Goal: Task Accomplishment & Management: Use online tool/utility

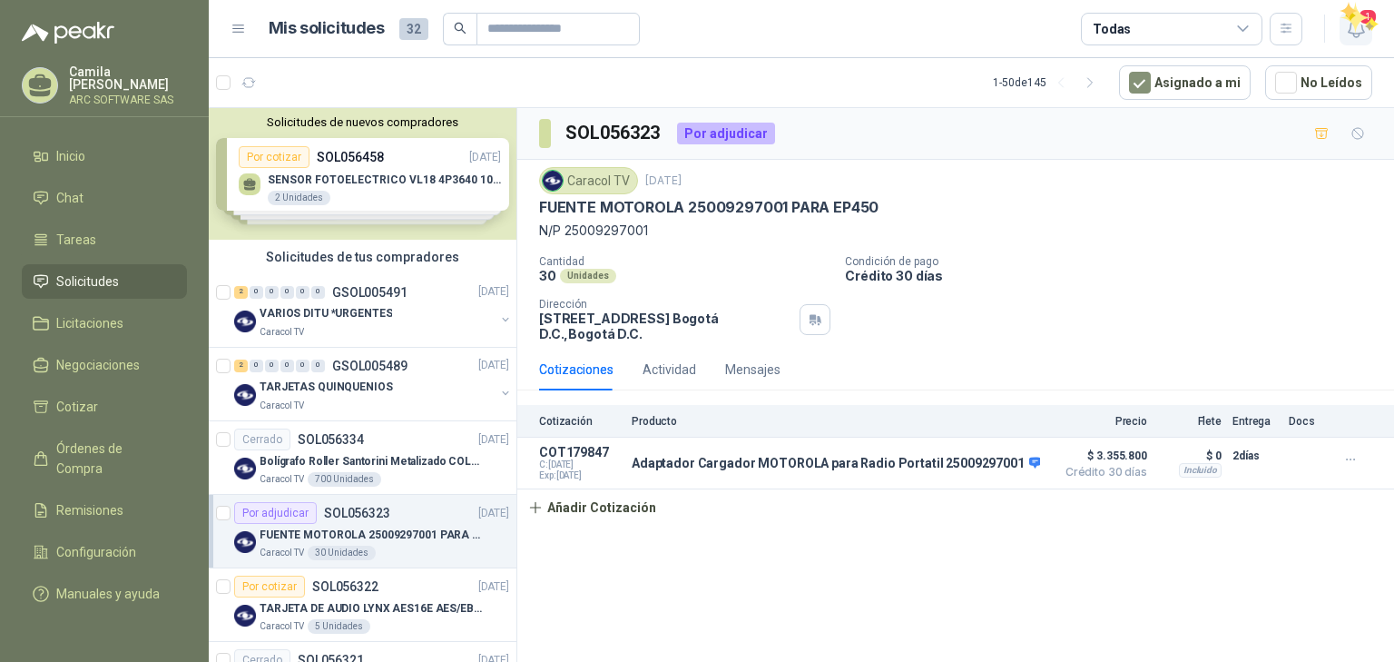
click at [1369, 19] on span "1" at bounding box center [1368, 16] width 20 height 17
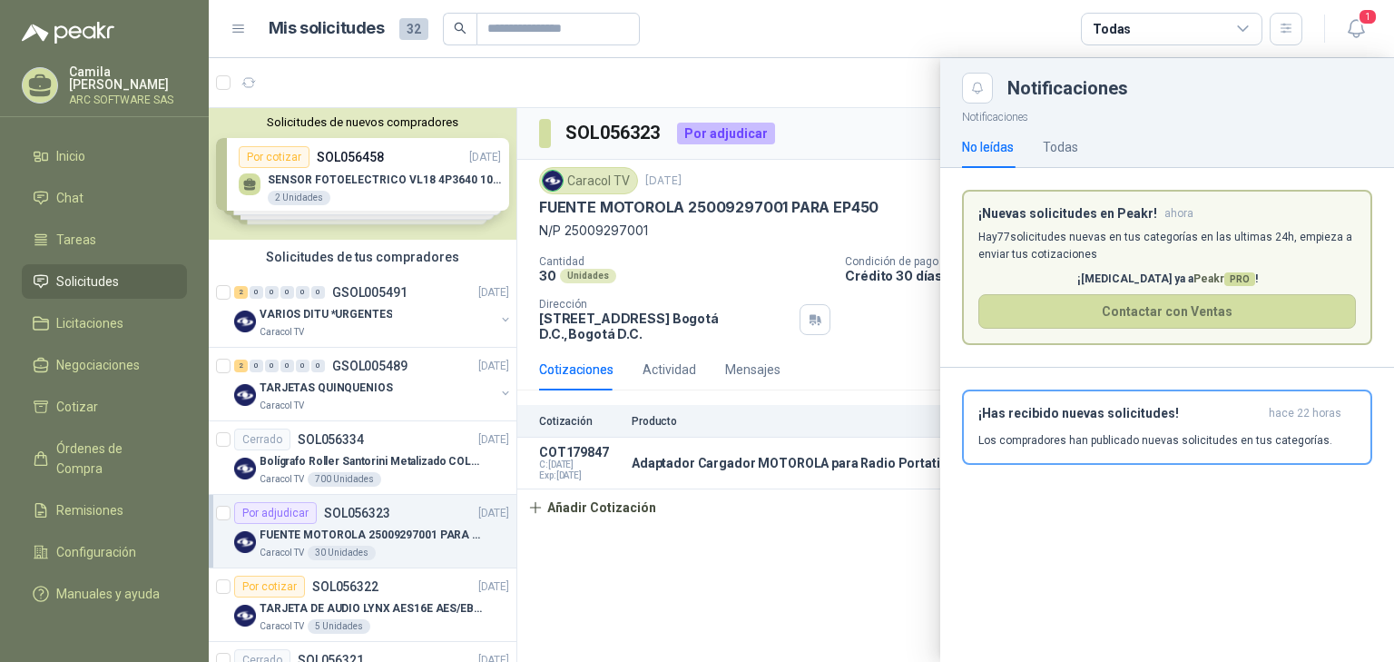
click at [353, 597] on div at bounding box center [801, 360] width 1185 height 604
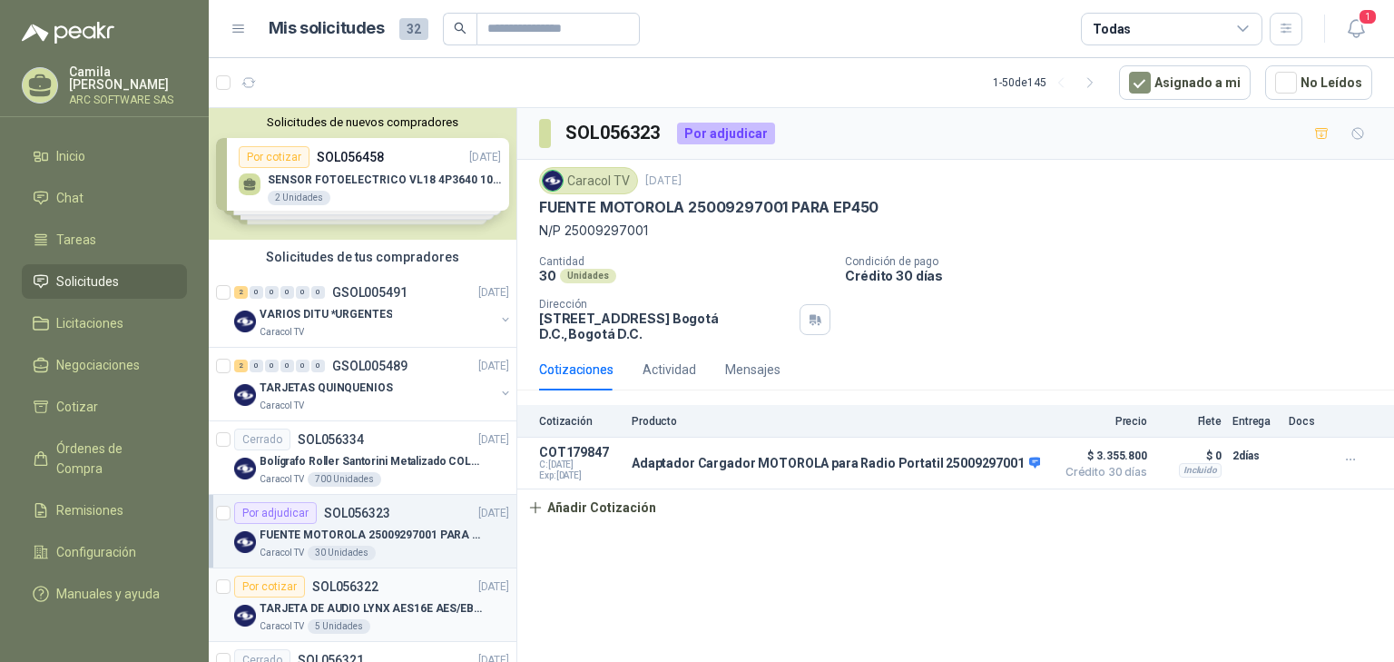
click at [355, 586] on p "SOL056322" at bounding box center [345, 586] width 66 height 13
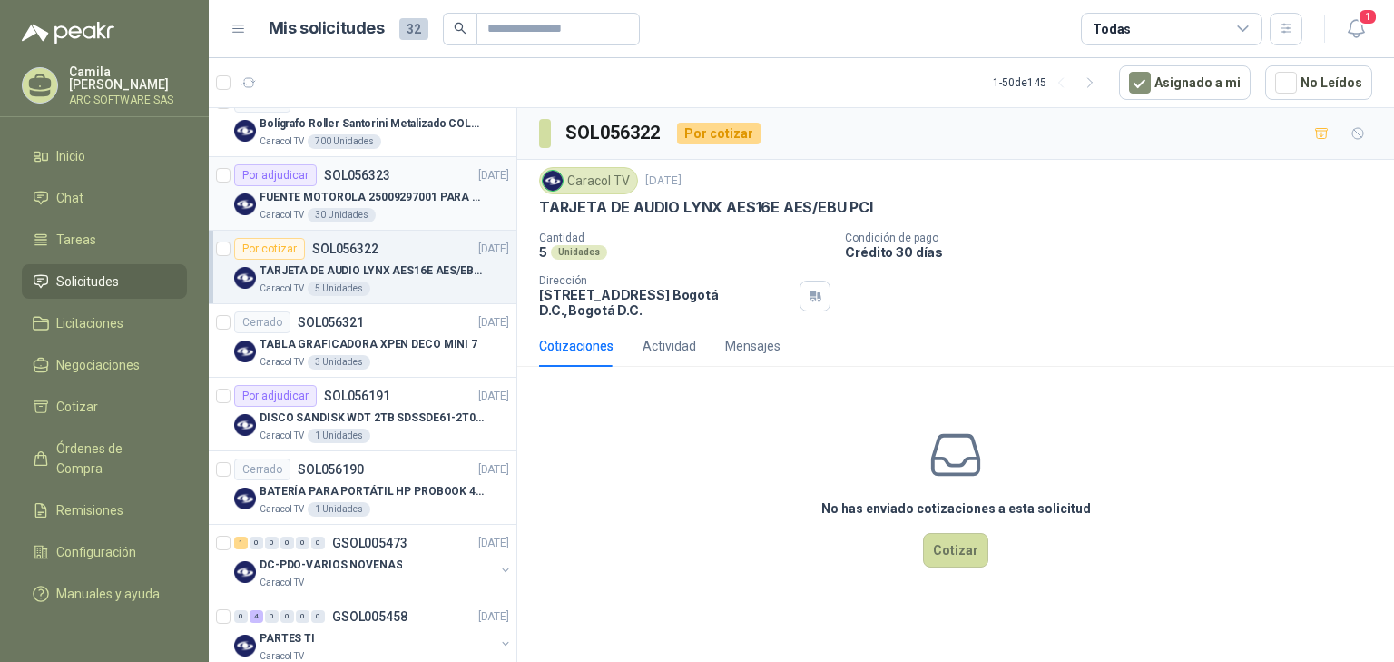
scroll to position [363, 0]
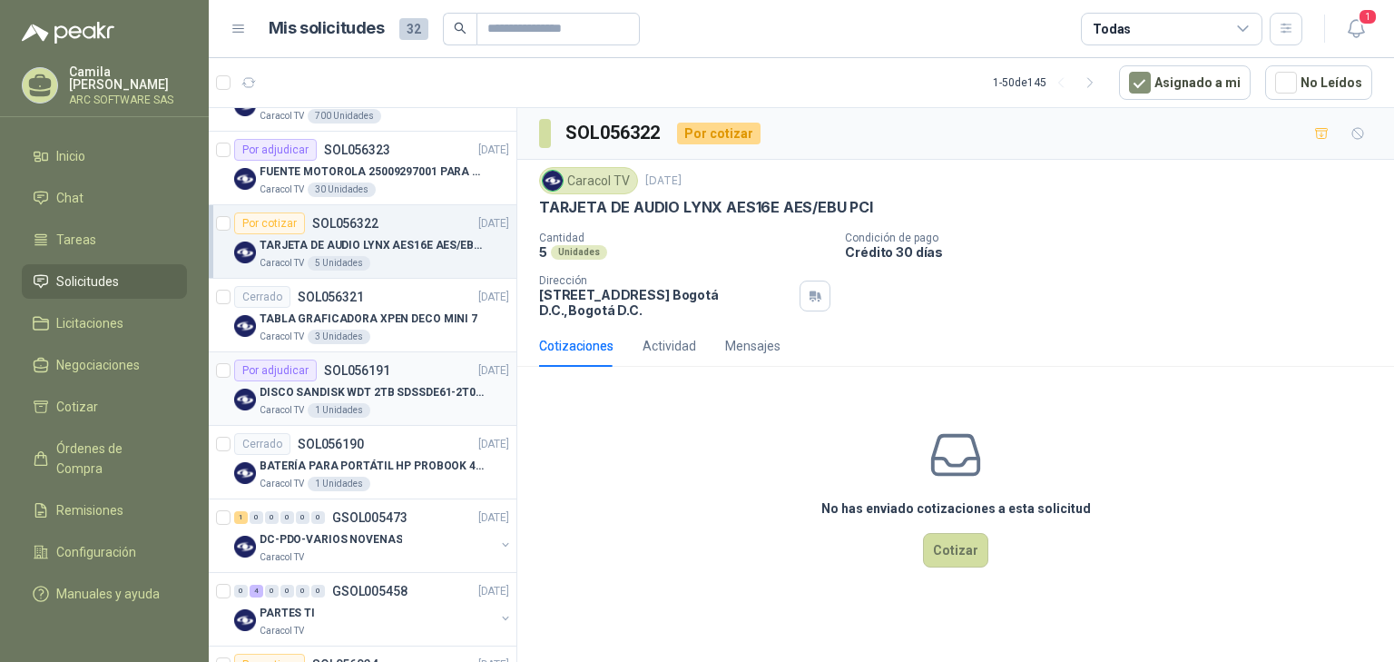
click at [407, 396] on p "DISCO SANDISK WDT 2TB SDSSDE61-2T00-G25" at bounding box center [373, 392] width 226 height 17
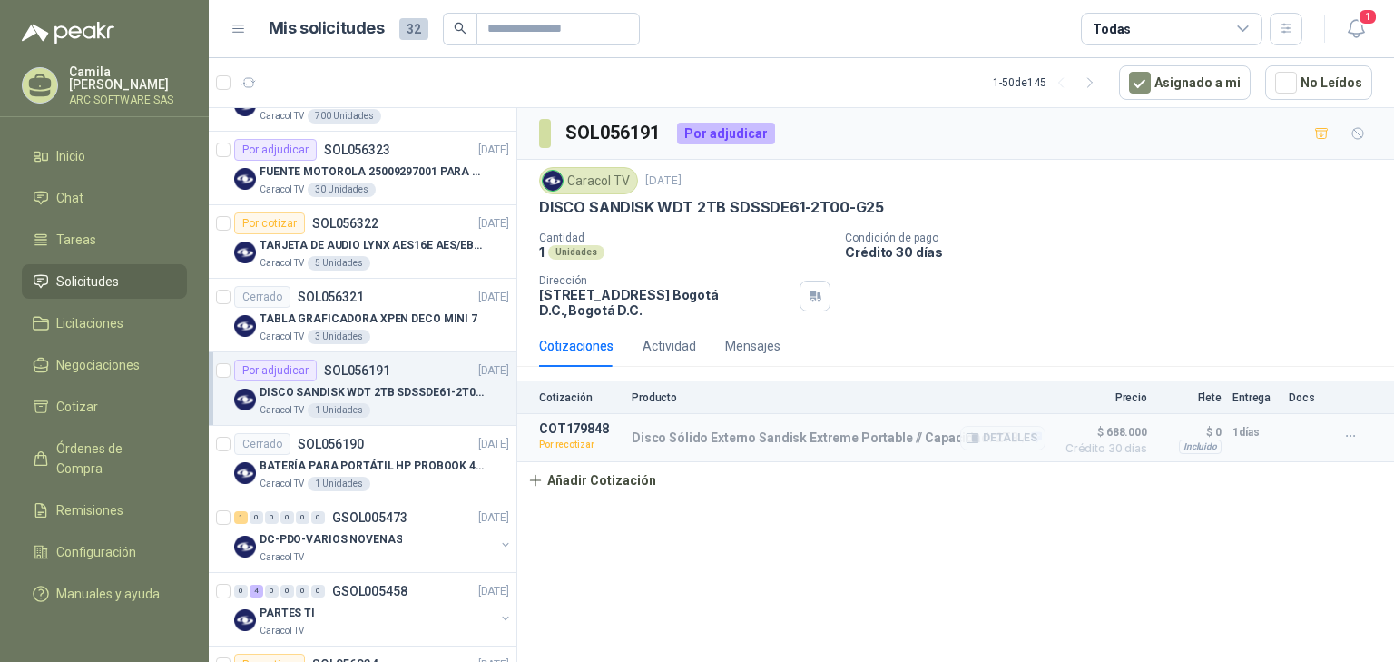
click at [566, 444] on p "Por recotizar" at bounding box center [580, 445] width 82 height 18
click at [570, 432] on p "COT179848" at bounding box center [580, 428] width 82 height 15
click at [587, 477] on button "Añadir Cotización" at bounding box center [591, 480] width 149 height 36
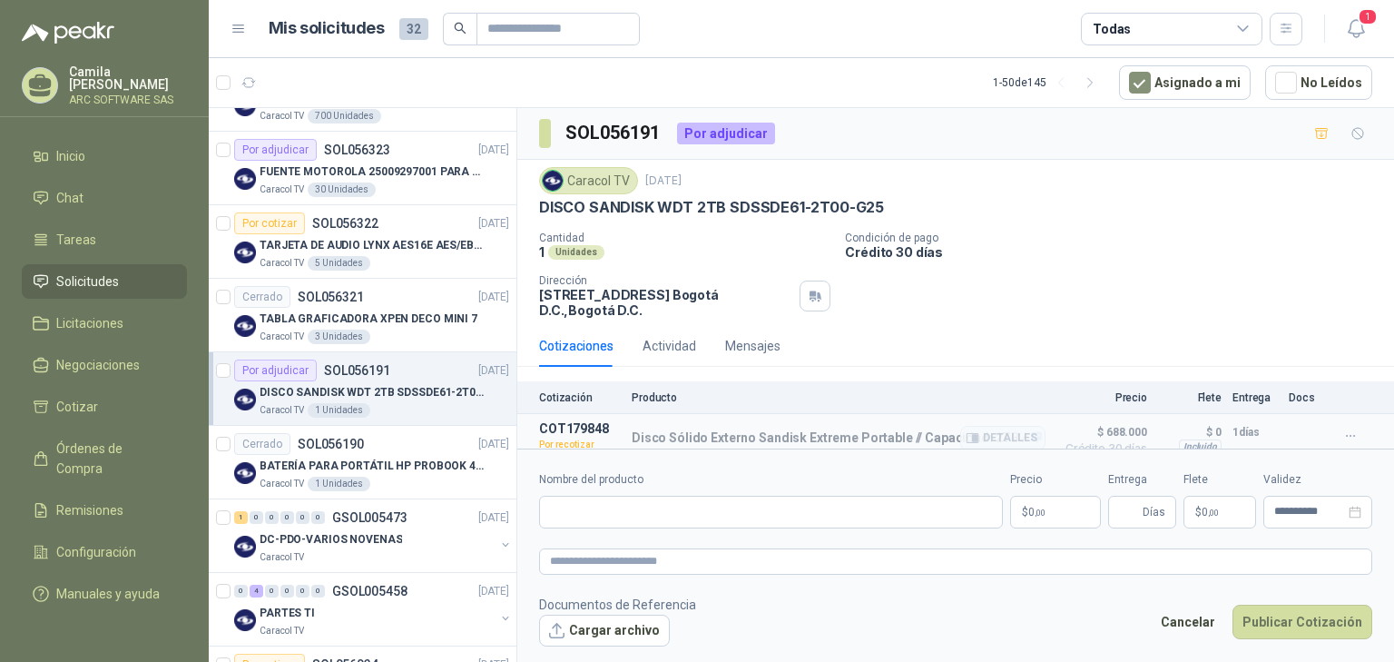
scroll to position [14, 0]
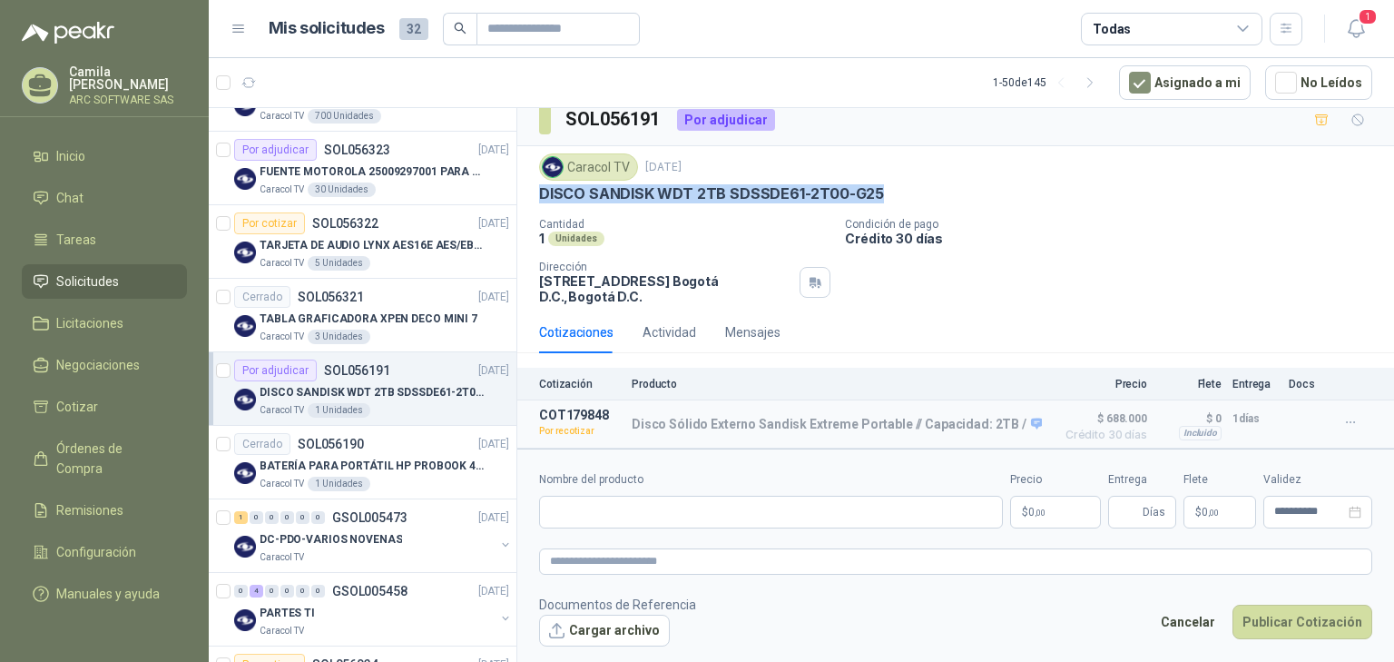
drag, startPoint x: 886, startPoint y: 192, endPoint x: 534, endPoint y: 195, distance: 352.2
click at [534, 195] on div "Caracol TV [DATE] DISCO SANDISK WDT 2TB SDSSDE61-2T00-G25 Cantidad 1 Unidades C…" at bounding box center [955, 228] width 877 height 165
copy p "DISCO SANDISK WDT 2TB SDSSDE61-2T00-G25"
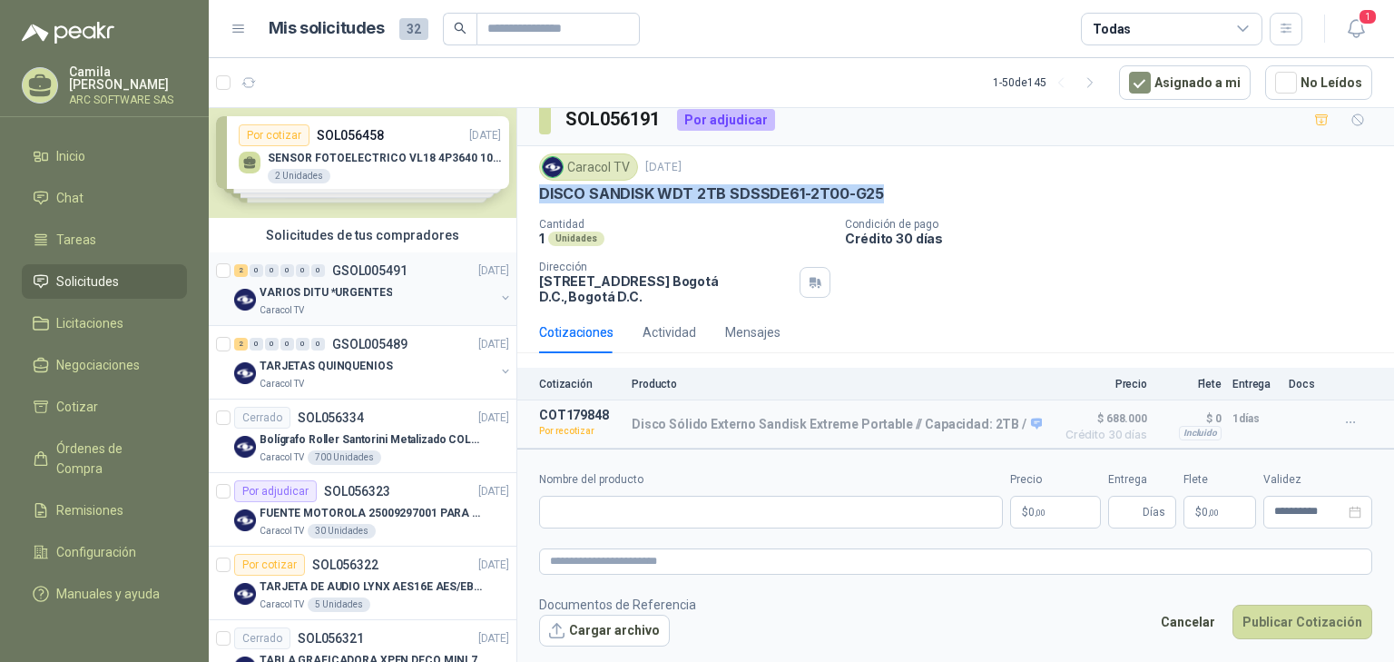
scroll to position [0, 0]
